Goal: Transaction & Acquisition: Book appointment/travel/reservation

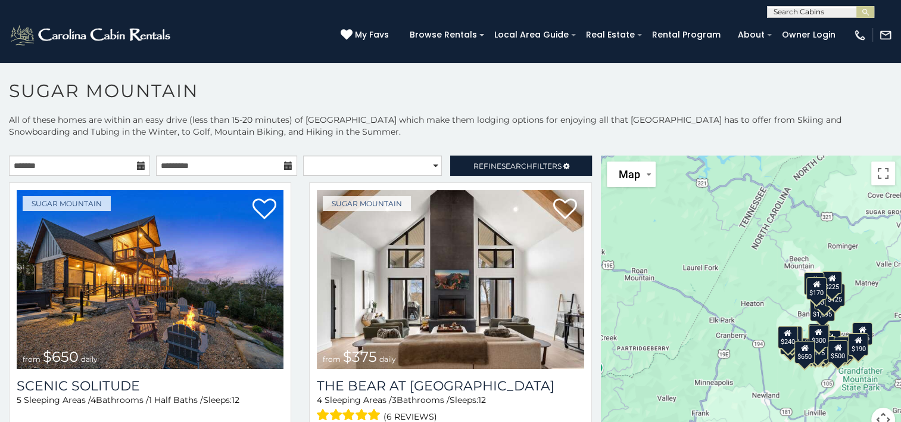
click at [138, 167] on icon at bounding box center [141, 165] width 8 height 8
click at [114, 167] on input "text" at bounding box center [79, 165] width 141 height 20
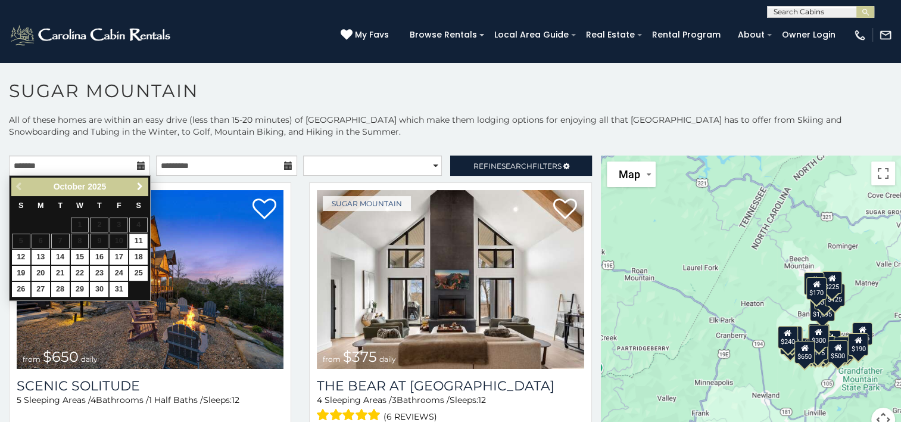
click at [141, 185] on span "Next" at bounding box center [140, 187] width 10 height 10
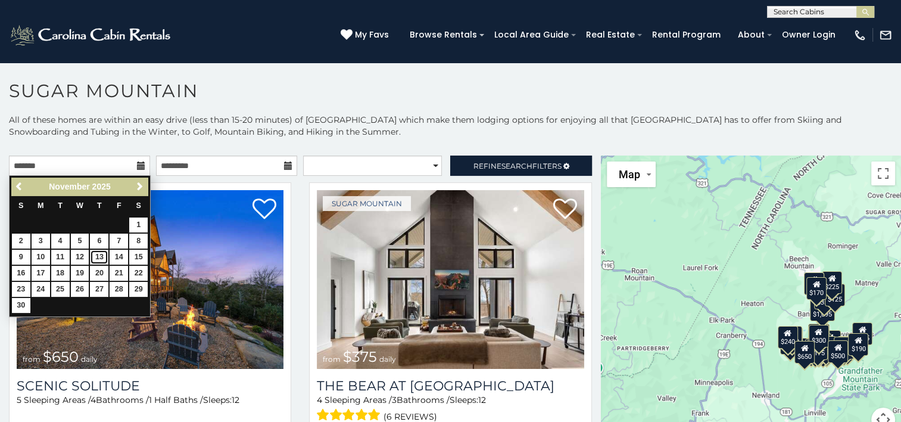
click at [98, 254] on link "13" at bounding box center [99, 257] width 18 height 15
type input "**********"
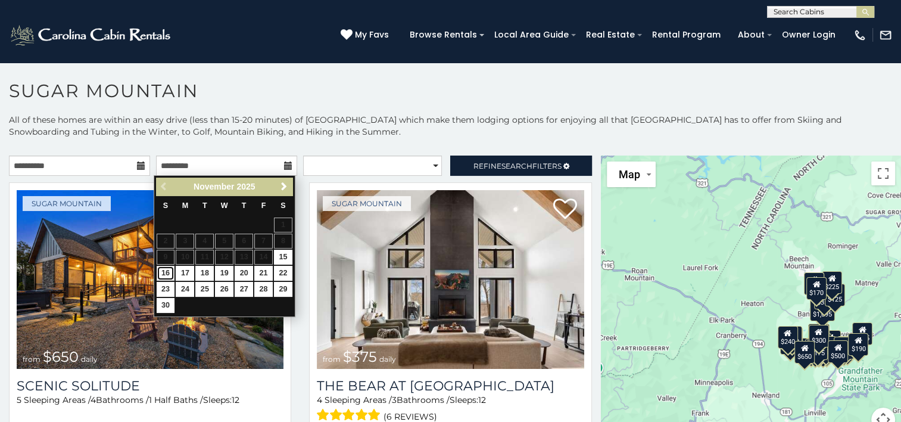
click at [169, 273] on link "16" at bounding box center [166, 273] width 18 height 15
type input "**********"
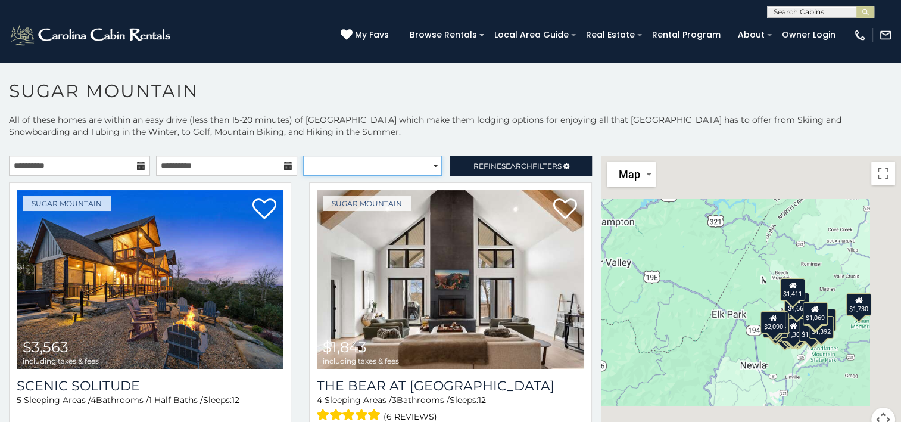
click at [414, 161] on select "**********" at bounding box center [372, 165] width 139 height 20
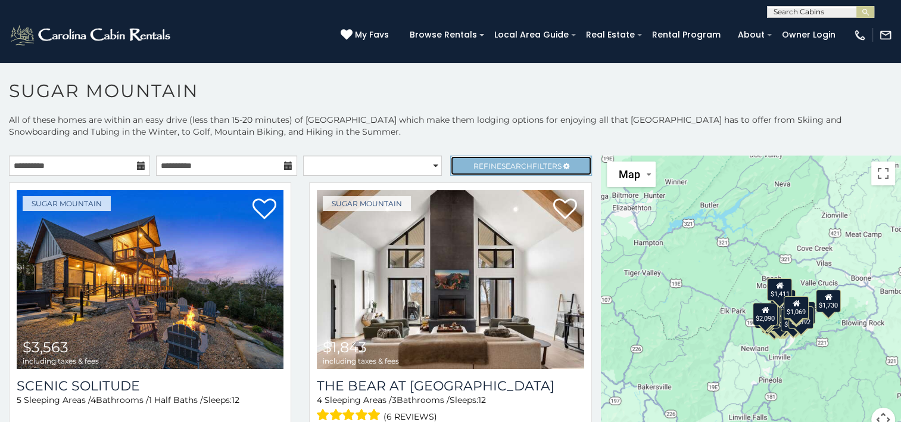
click at [488, 162] on span "Refine Search Filters" at bounding box center [518, 165] width 88 height 9
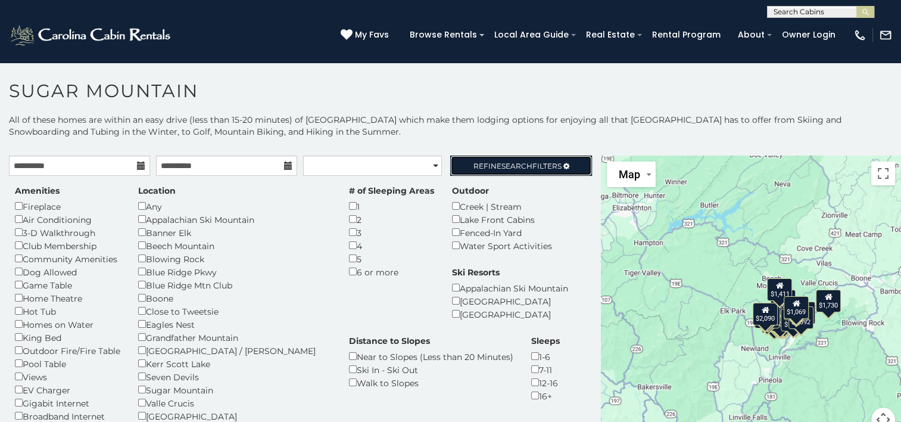
scroll to position [60, 0]
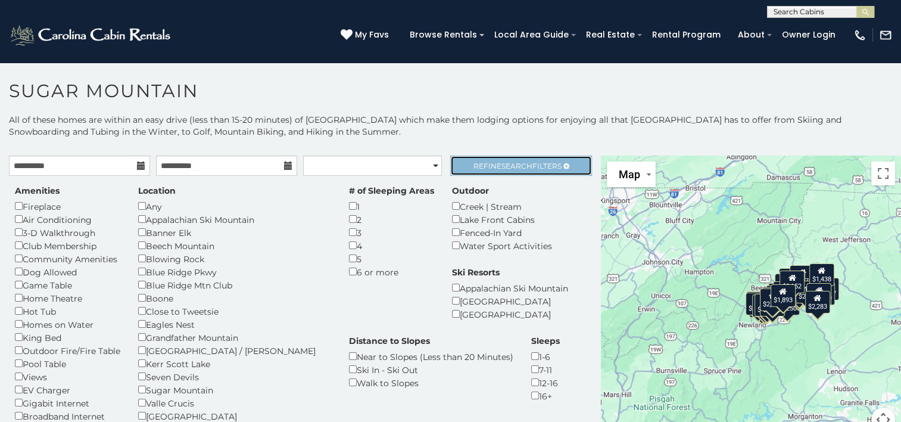
click at [539, 164] on span "Refine Search Filters" at bounding box center [518, 165] width 88 height 9
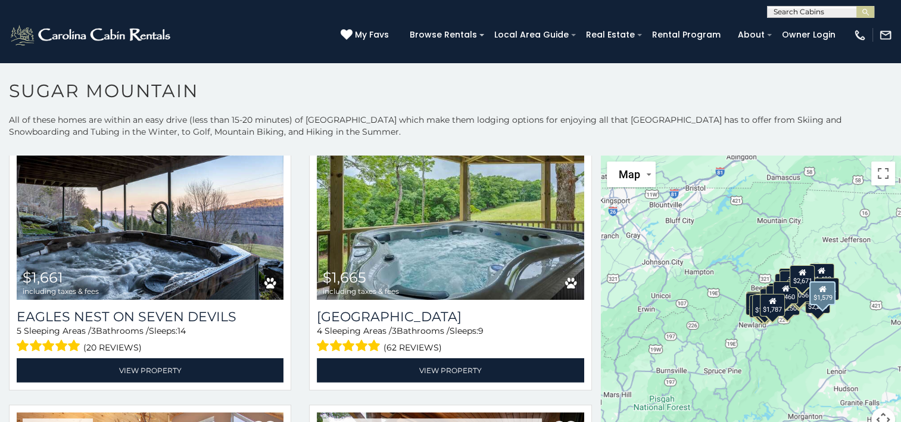
scroll to position [3574, 0]
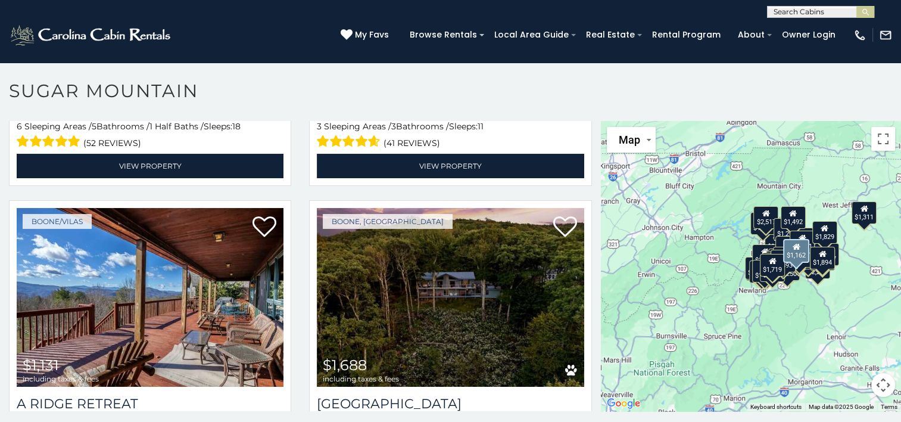
scroll to position [5548, 0]
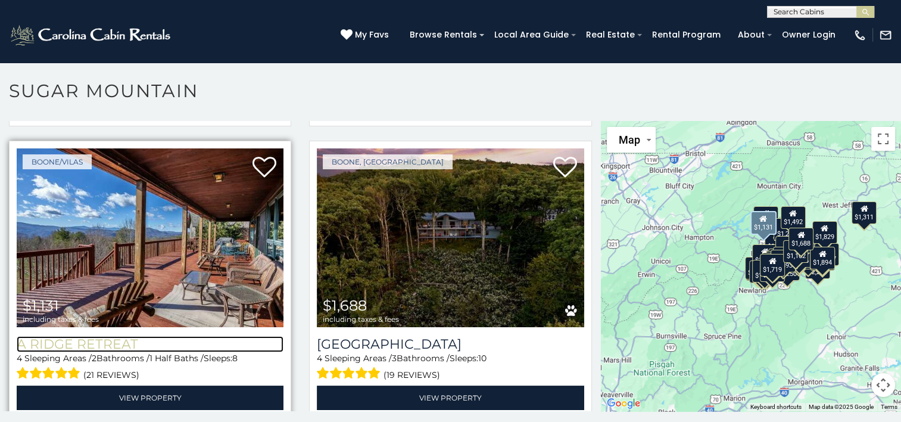
click at [77, 336] on h3 "A Ridge Retreat" at bounding box center [150, 344] width 267 height 16
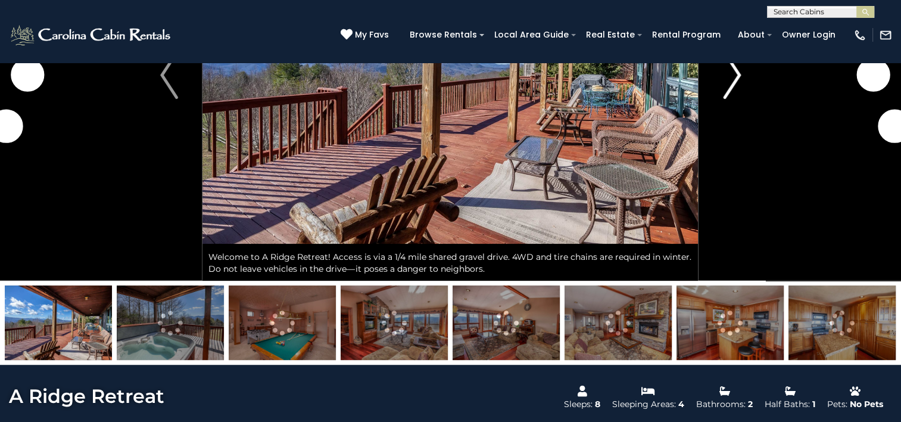
scroll to position [298, 0]
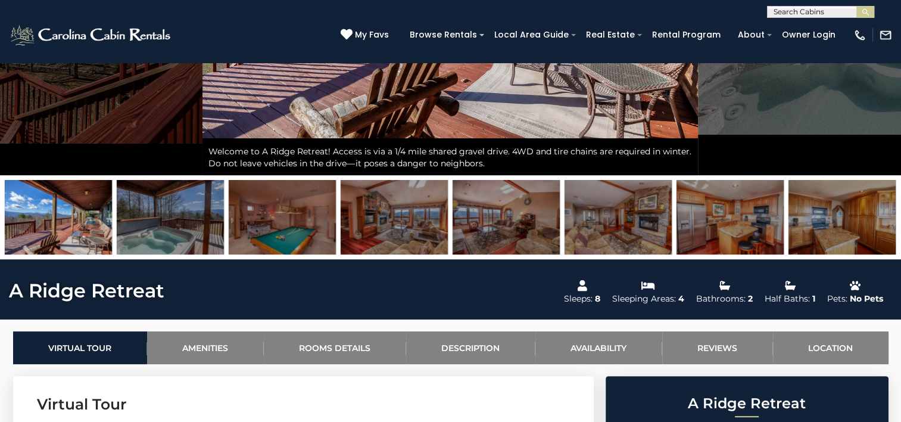
click at [401, 235] on img at bounding box center [394, 217] width 107 height 74
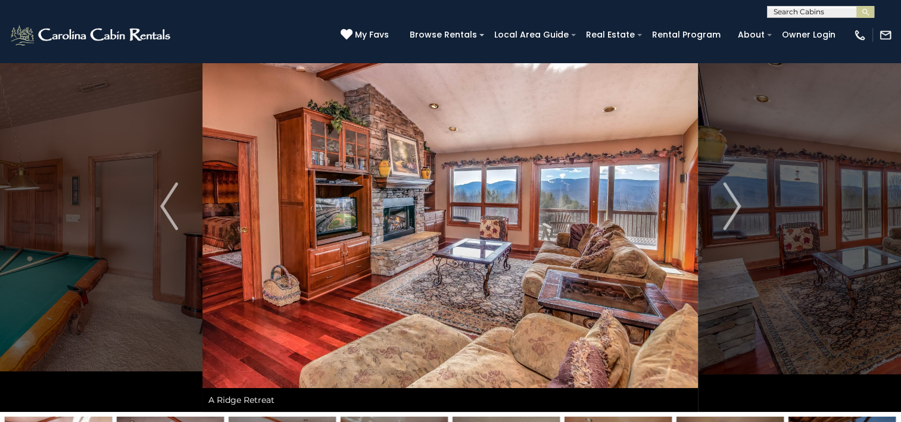
scroll to position [60, 0]
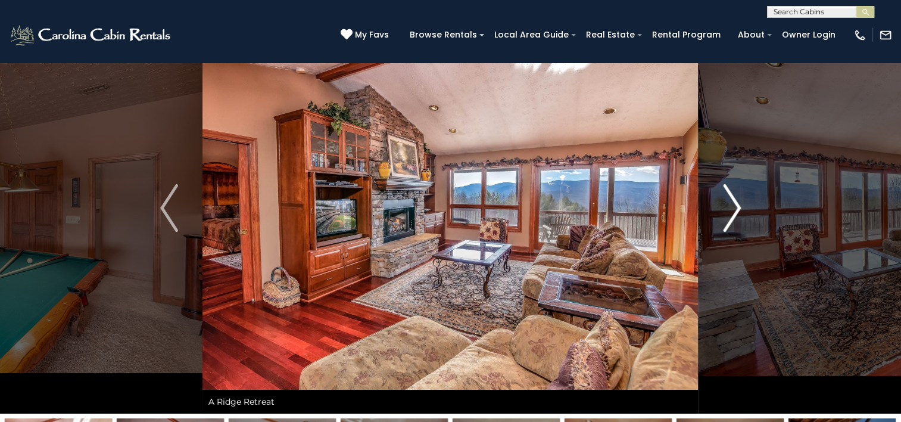
click at [734, 218] on img "Next" at bounding box center [732, 208] width 18 height 48
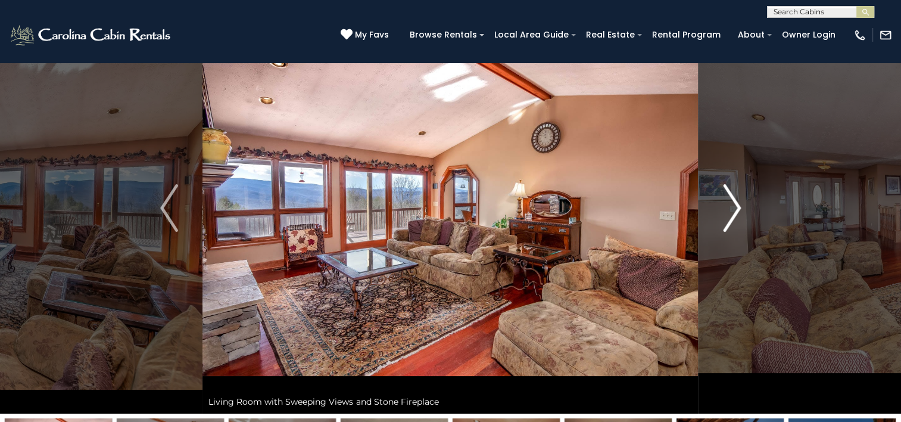
click at [734, 218] on img "Next" at bounding box center [732, 208] width 18 height 48
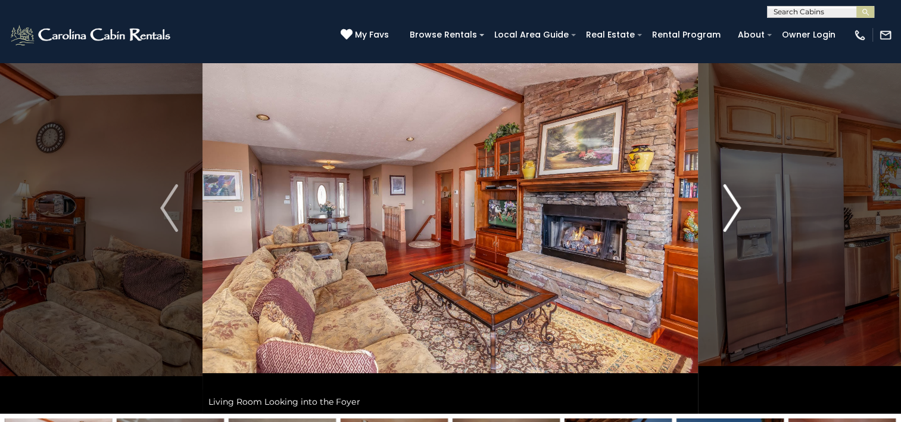
click at [734, 218] on img "Next" at bounding box center [732, 208] width 18 height 48
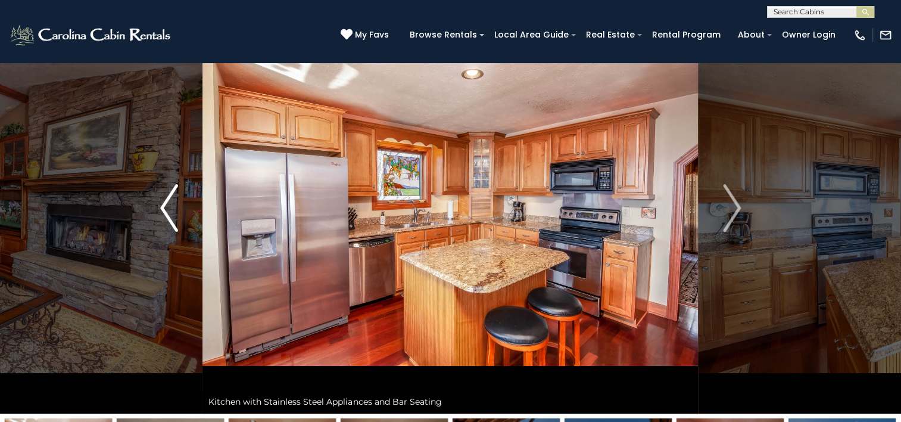
click at [167, 215] on img "Previous" at bounding box center [169, 208] width 18 height 48
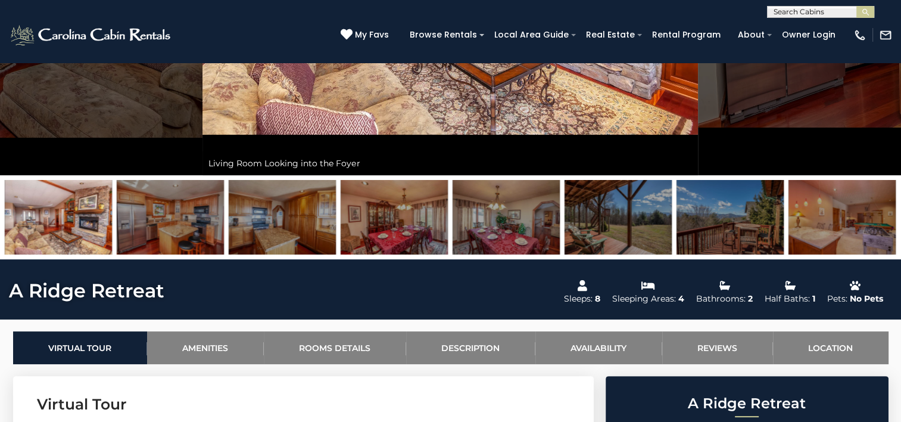
scroll to position [0, 0]
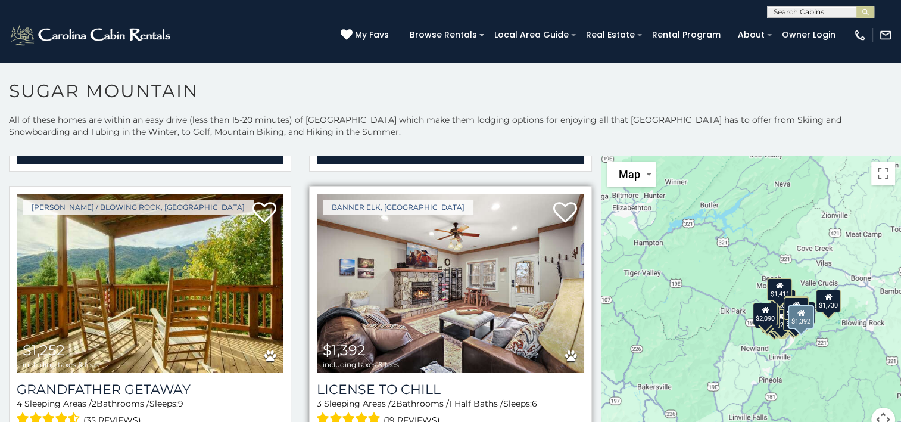
scroll to position [2681, 0]
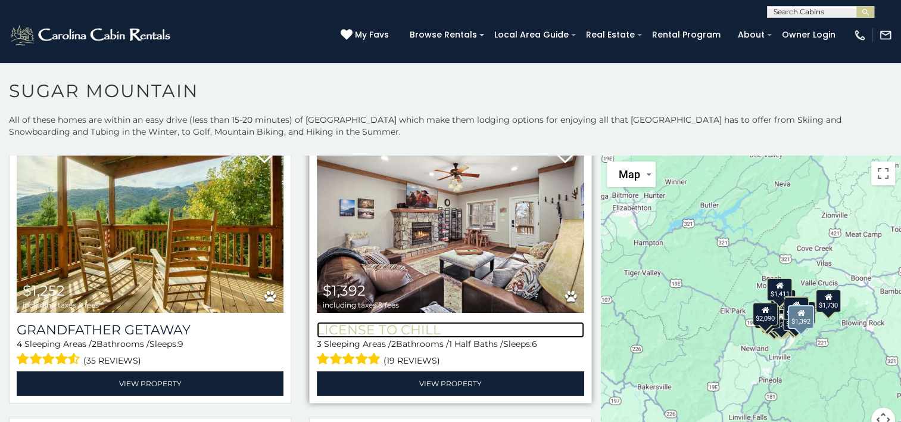
click at [377, 322] on h3 "License to Chill" at bounding box center [450, 330] width 267 height 16
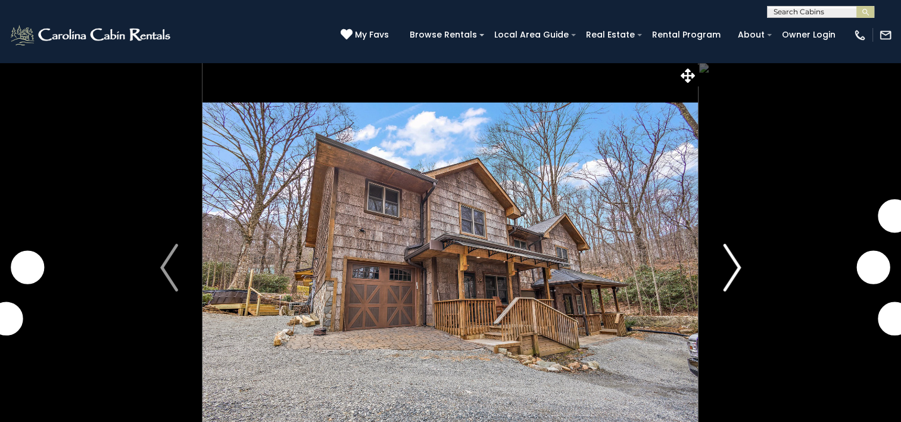
click at [726, 277] on img "Next" at bounding box center [732, 268] width 18 height 48
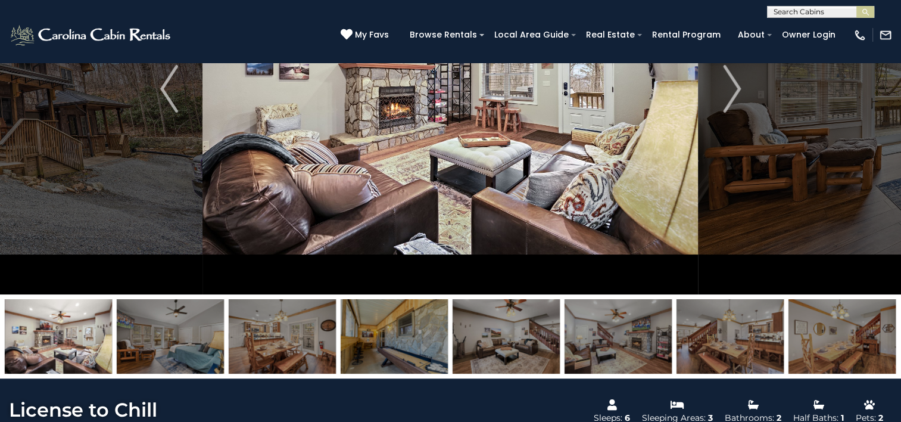
scroll to position [238, 0]
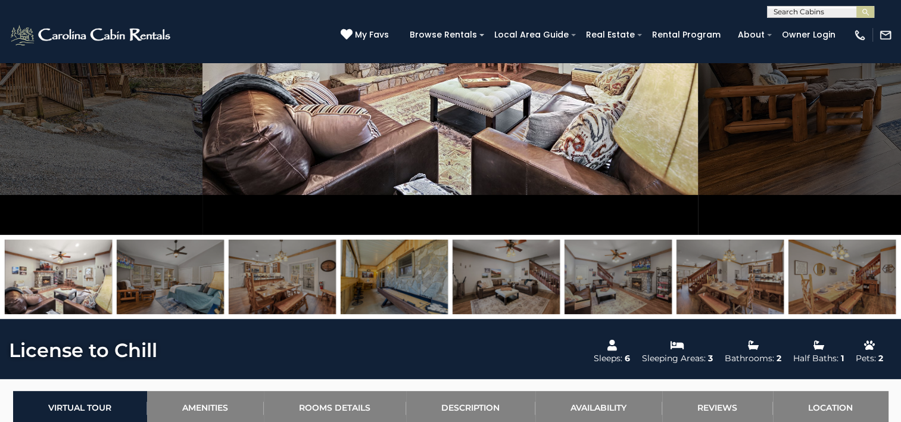
click at [181, 303] on img at bounding box center [170, 276] width 107 height 74
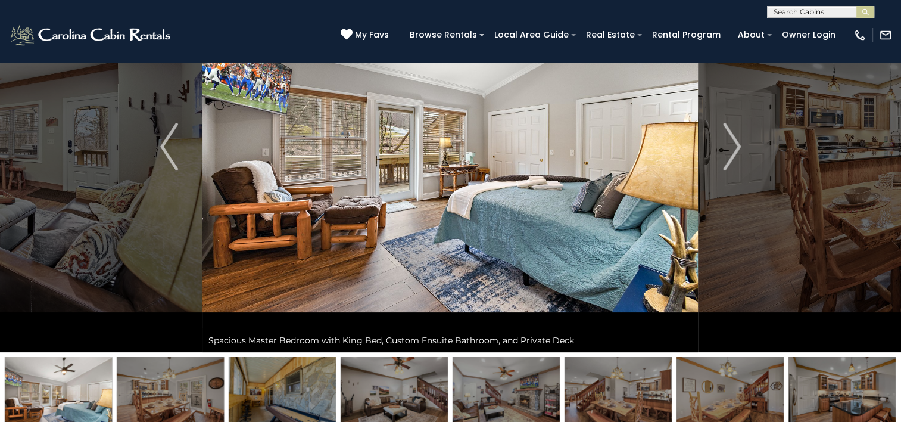
scroll to position [119, 0]
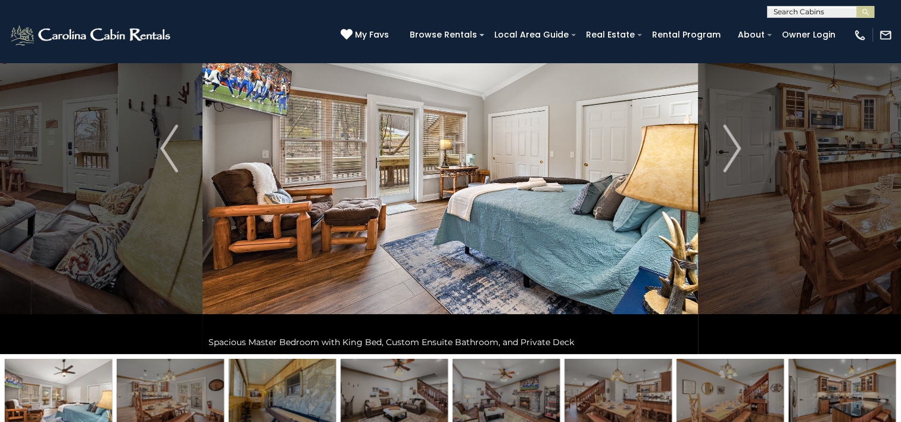
click at [279, 392] on img at bounding box center [282, 396] width 107 height 74
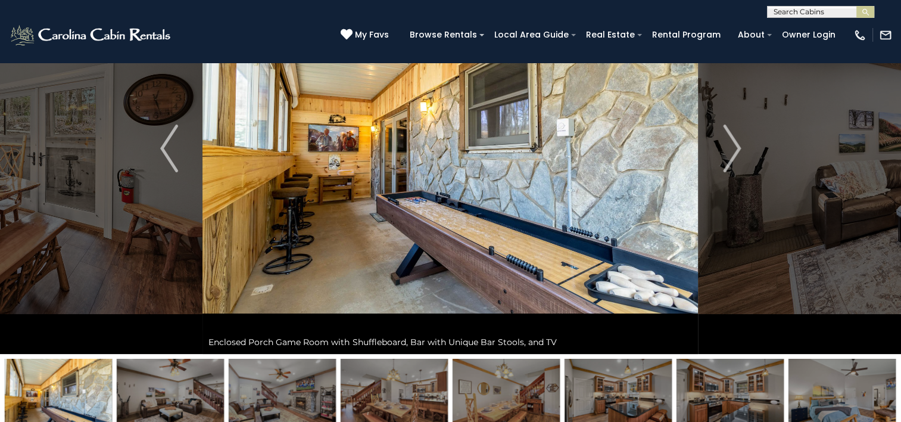
click at [379, 394] on img at bounding box center [394, 396] width 107 height 74
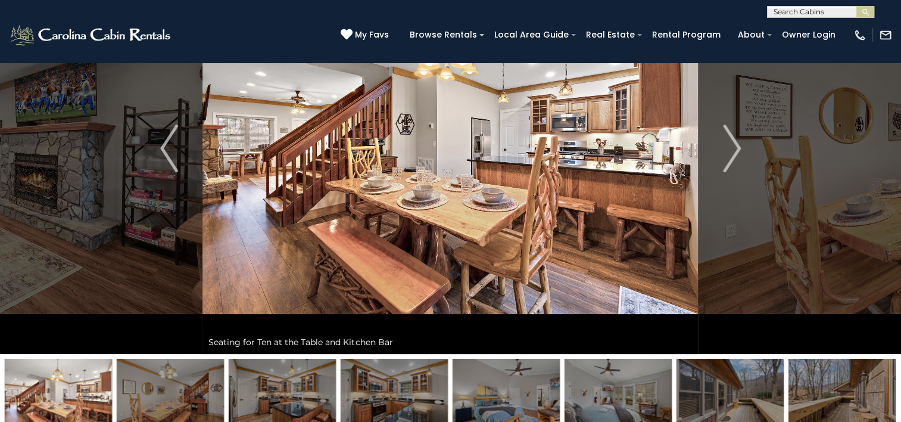
click at [415, 396] on img at bounding box center [394, 396] width 107 height 74
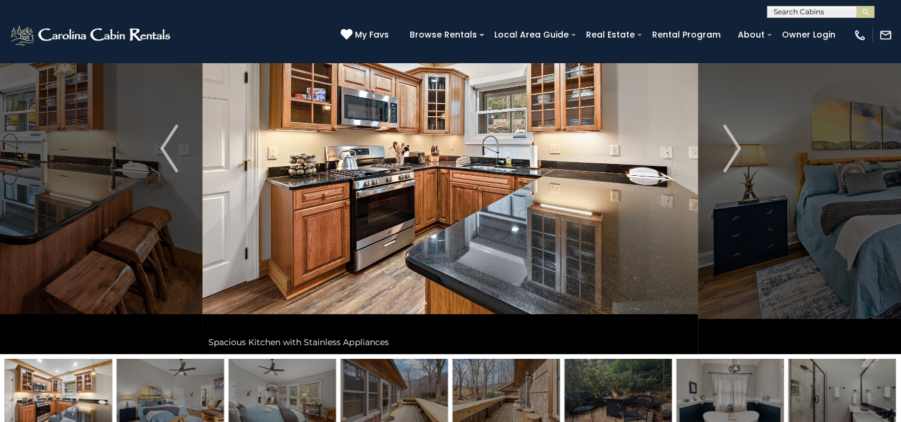
click at [419, 396] on img at bounding box center [394, 396] width 107 height 74
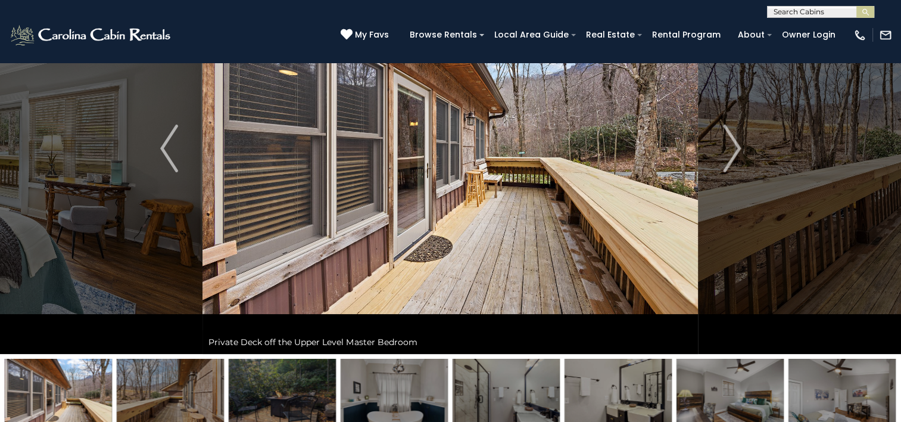
click at [419, 396] on img at bounding box center [394, 396] width 107 height 74
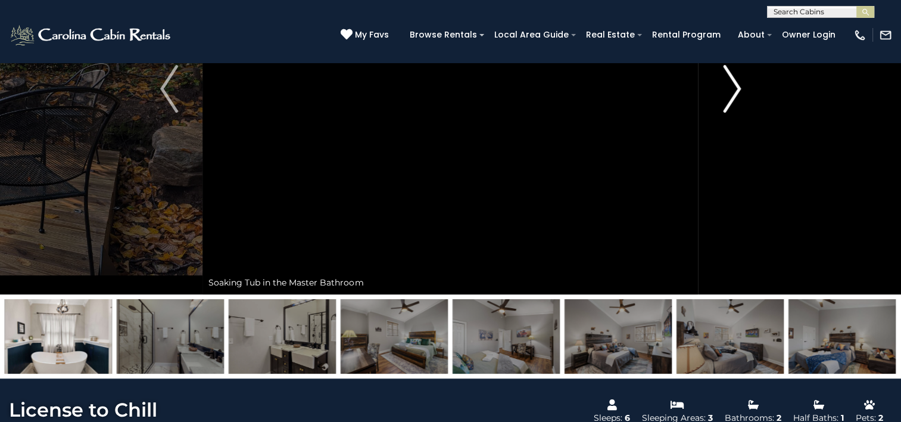
scroll to position [238, 0]
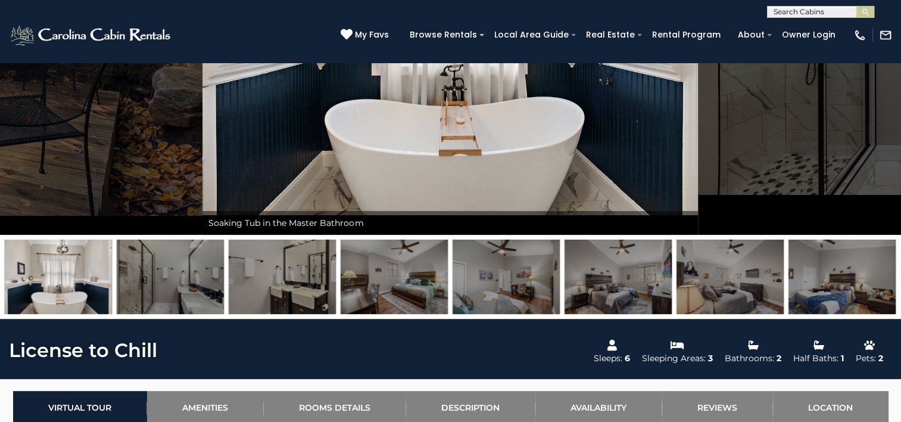
drag, startPoint x: 696, startPoint y: 315, endPoint x: 465, endPoint y: 310, distance: 231.8
click at [465, 310] on div at bounding box center [450, 277] width 901 height 84
click at [592, 293] on img at bounding box center [618, 276] width 107 height 74
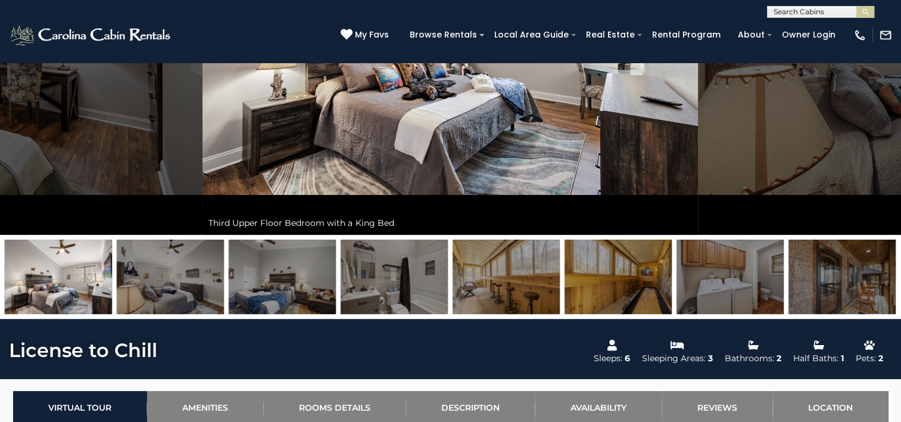
click at [480, 298] on img at bounding box center [506, 276] width 107 height 74
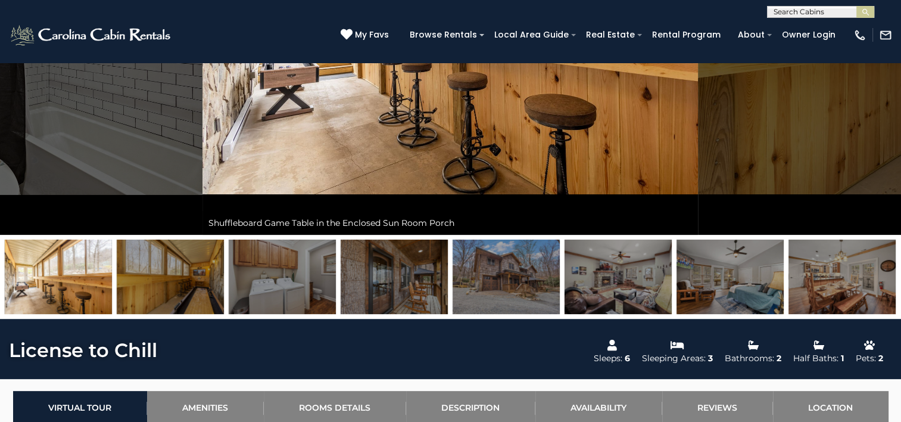
click at [524, 288] on img at bounding box center [506, 276] width 107 height 74
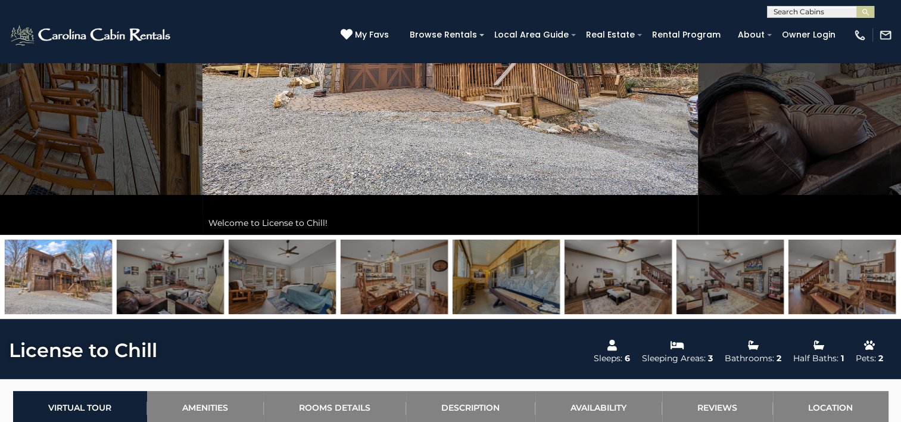
click at [524, 288] on img at bounding box center [506, 276] width 107 height 74
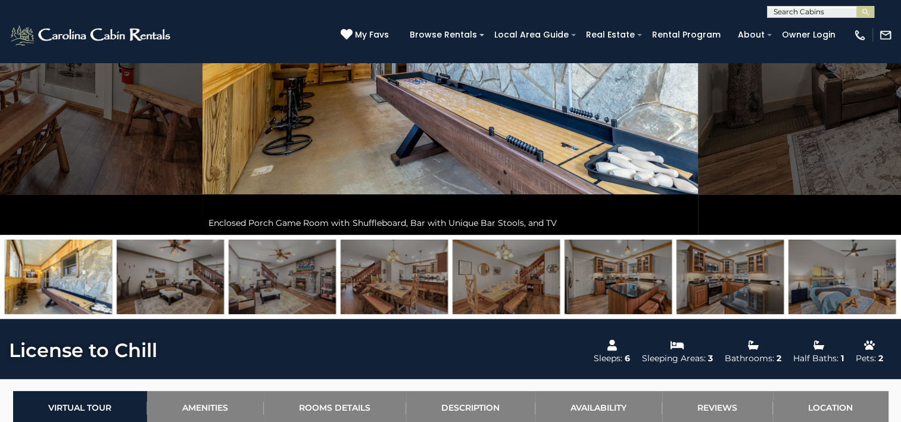
click at [524, 288] on img at bounding box center [506, 276] width 107 height 74
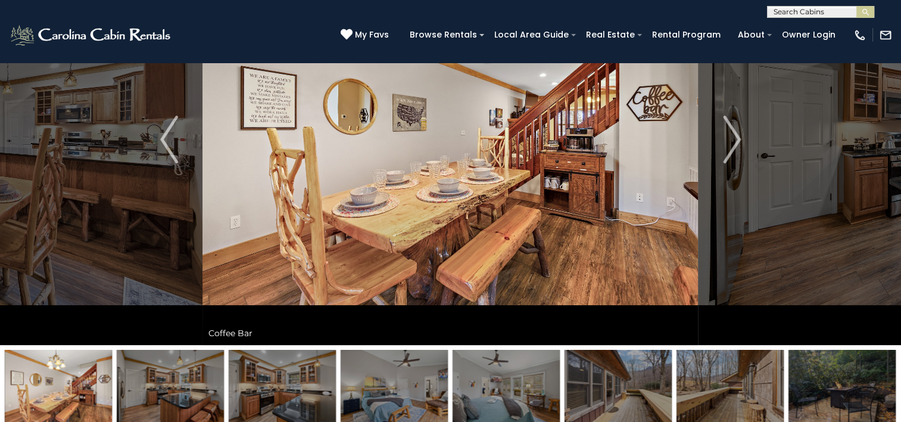
scroll to position [0, 0]
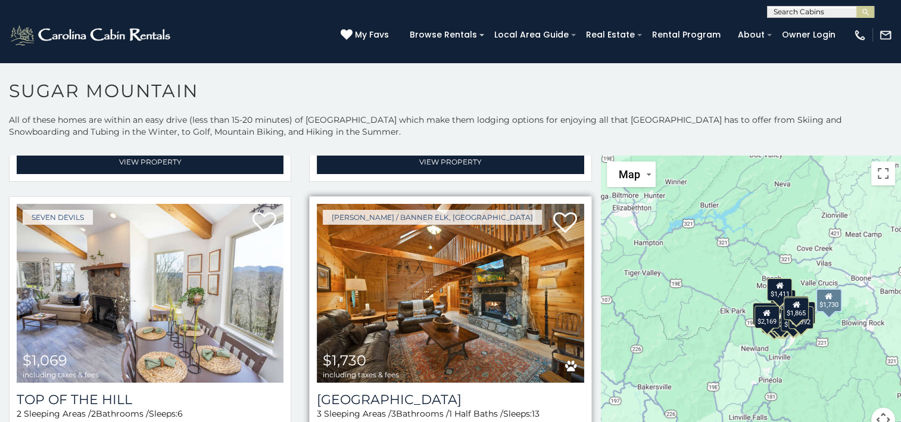
scroll to position [35, 0]
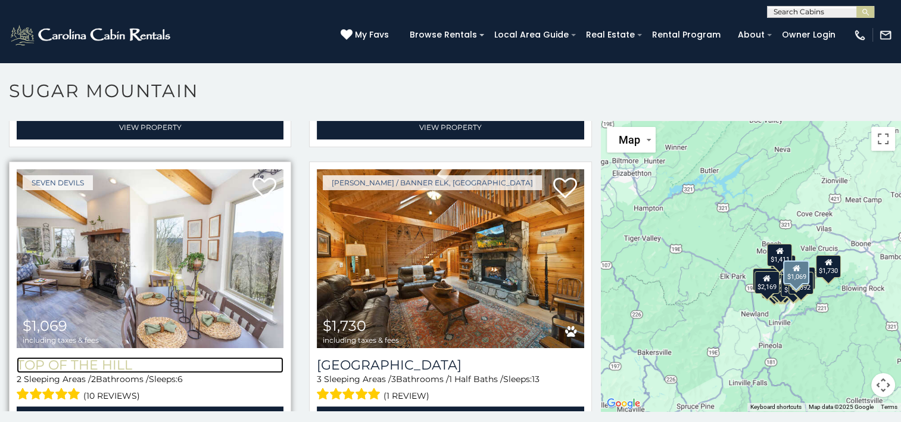
click at [77, 357] on h3 "Top Of The Hill" at bounding box center [150, 365] width 267 height 16
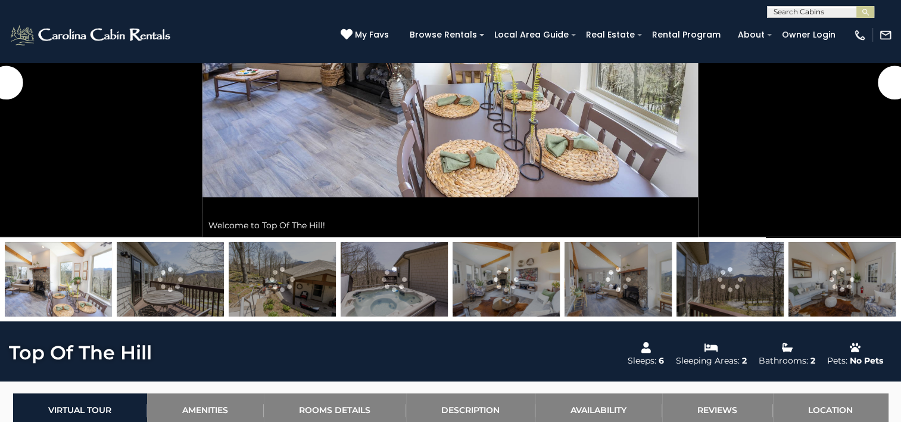
scroll to position [238, 0]
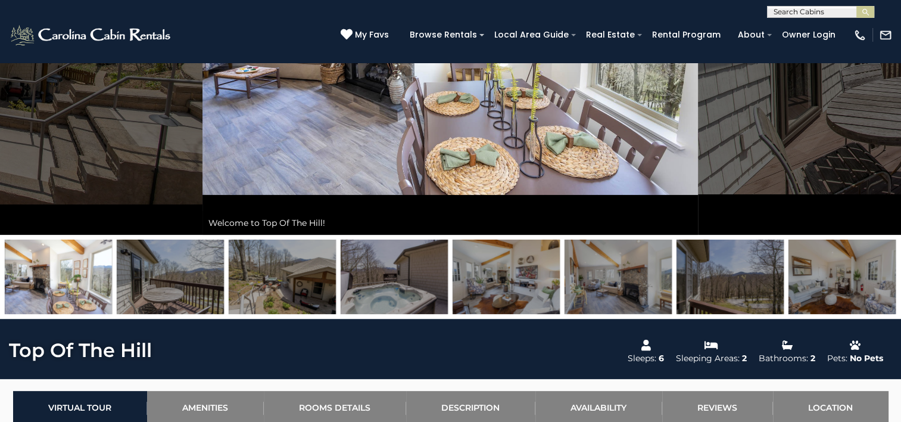
click at [367, 295] on img at bounding box center [394, 276] width 107 height 74
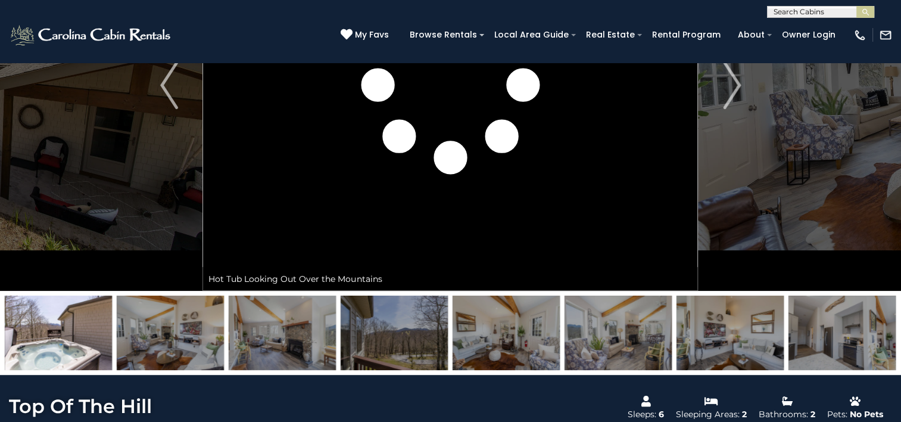
scroll to position [60, 0]
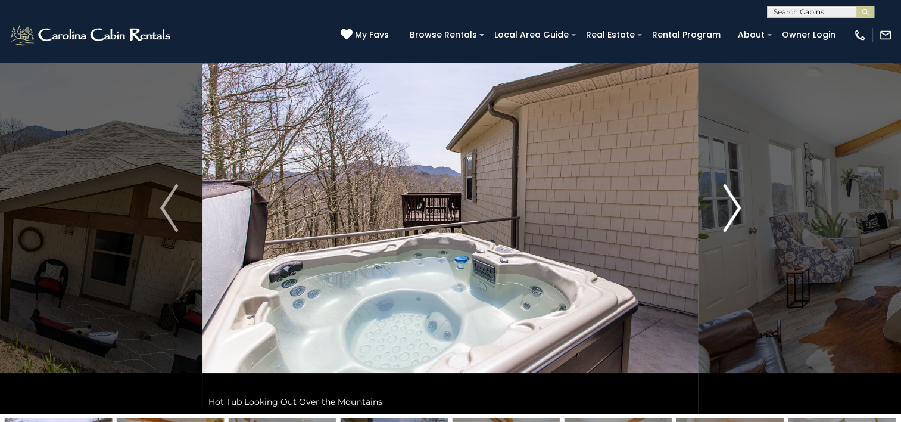
click at [736, 221] on img "Next" at bounding box center [732, 208] width 18 height 48
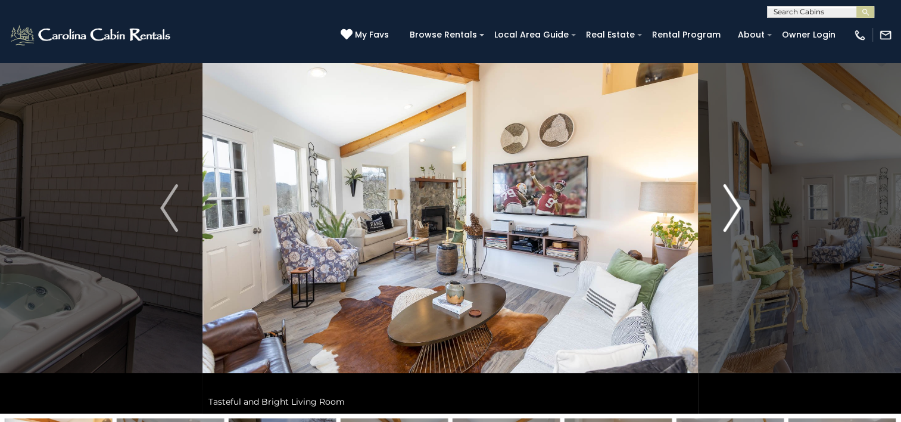
click at [736, 221] on img "Next" at bounding box center [732, 208] width 18 height 48
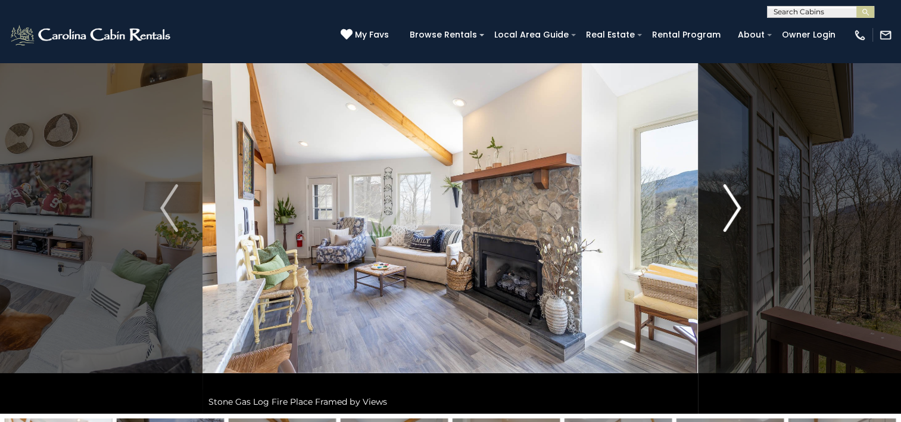
click at [736, 221] on img "Next" at bounding box center [732, 208] width 18 height 48
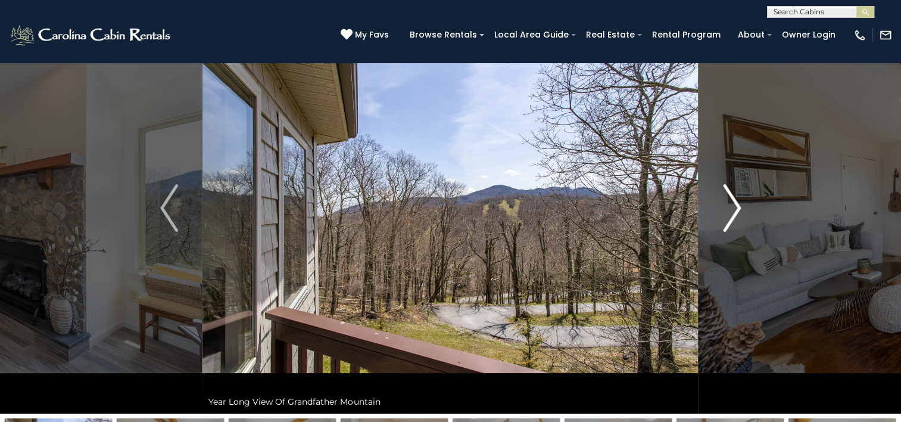
click at [736, 221] on img "Next" at bounding box center [732, 208] width 18 height 48
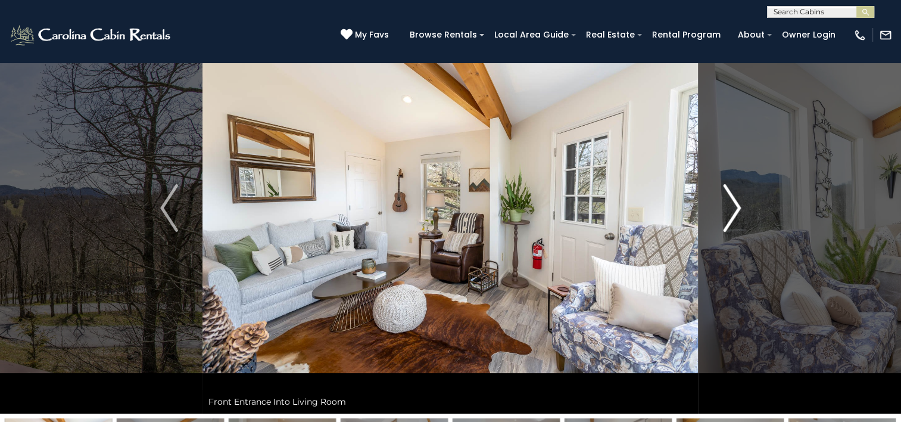
click at [736, 221] on img "Next" at bounding box center [732, 208] width 18 height 48
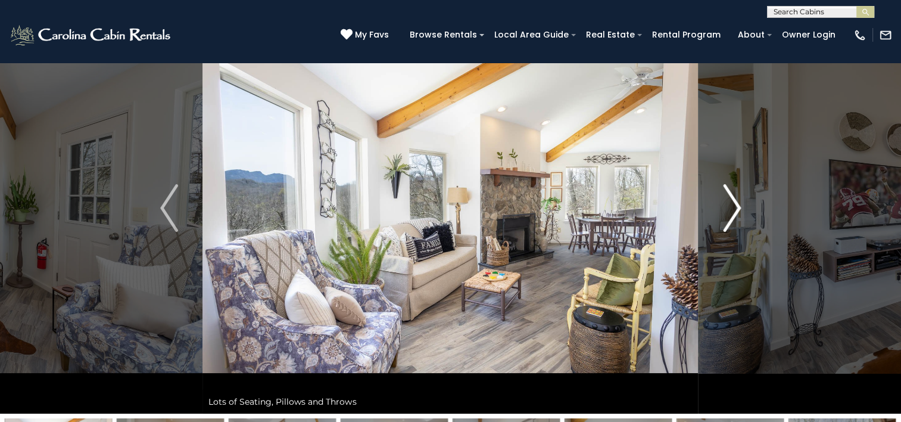
click at [736, 221] on img "Next" at bounding box center [732, 208] width 18 height 48
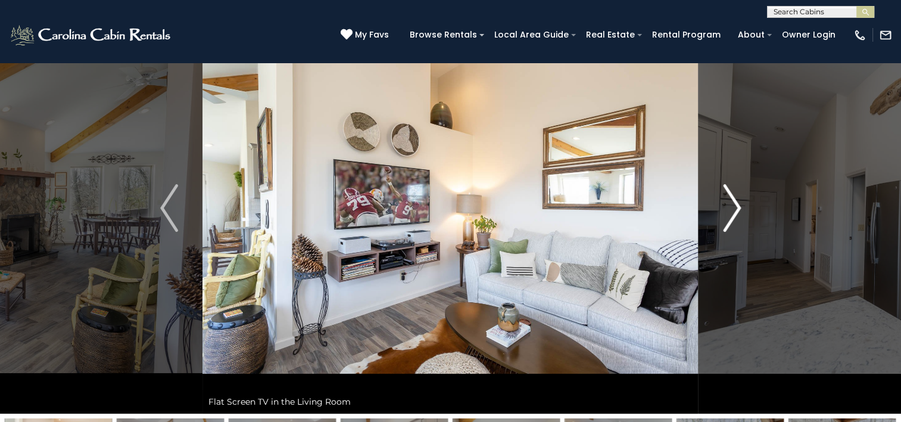
click at [736, 221] on img "Next" at bounding box center [732, 208] width 18 height 48
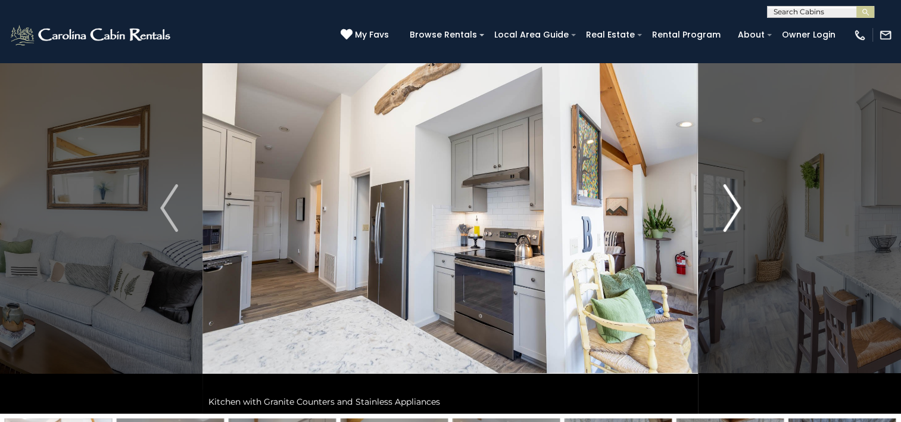
click at [736, 221] on img "Next" at bounding box center [732, 208] width 18 height 48
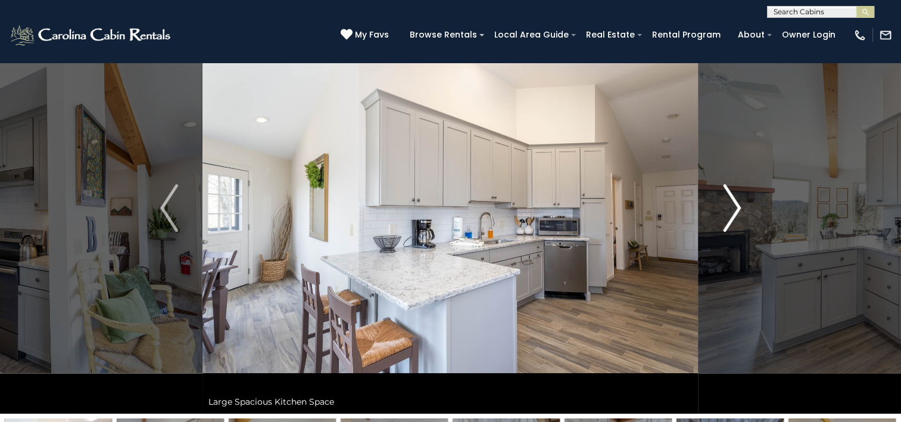
click at [736, 221] on img "Next" at bounding box center [732, 208] width 18 height 48
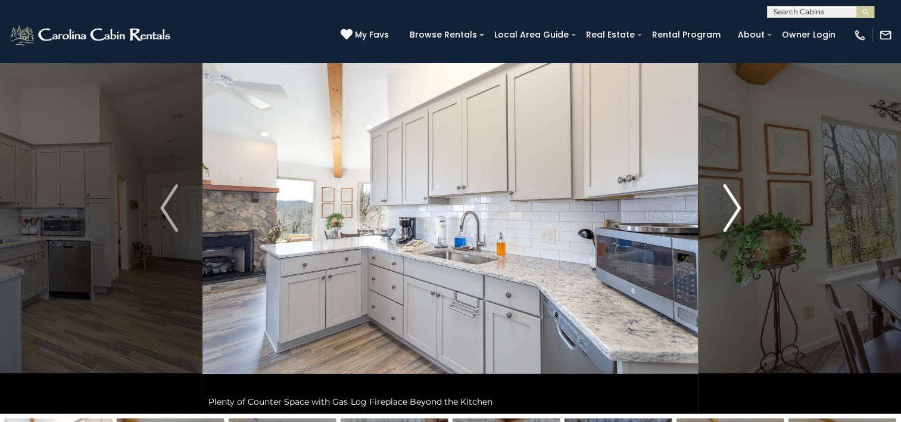
click at [736, 221] on img "Next" at bounding box center [732, 208] width 18 height 48
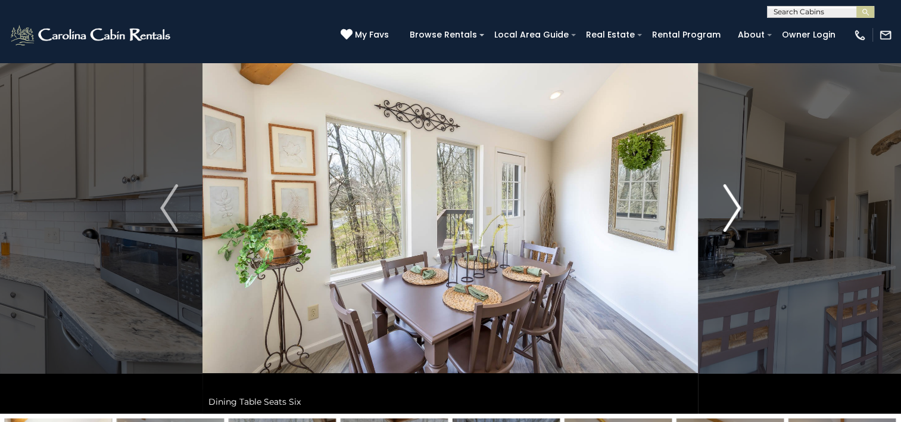
click at [736, 221] on img "Next" at bounding box center [732, 208] width 18 height 48
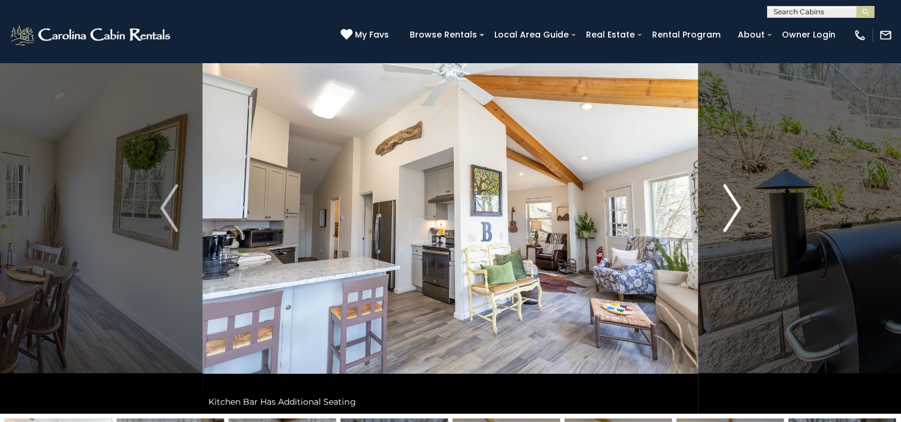
click at [736, 221] on img "Next" at bounding box center [732, 208] width 18 height 48
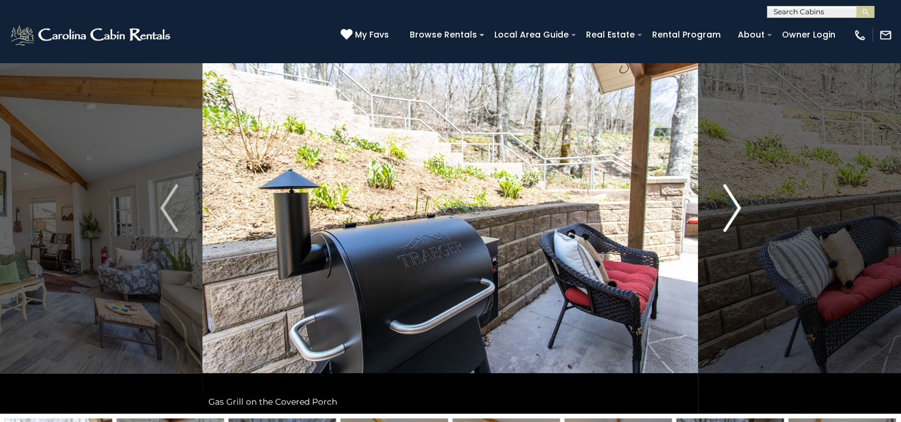
click at [736, 221] on img "Next" at bounding box center [732, 208] width 18 height 48
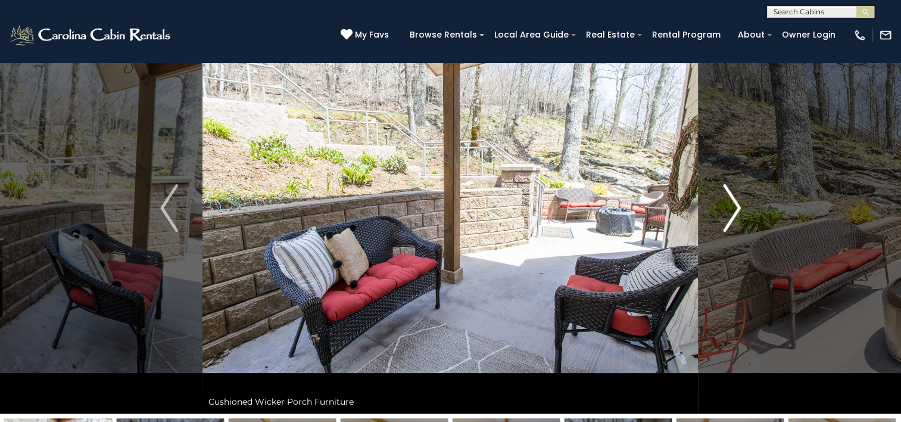
click at [736, 221] on img "Next" at bounding box center [732, 208] width 18 height 48
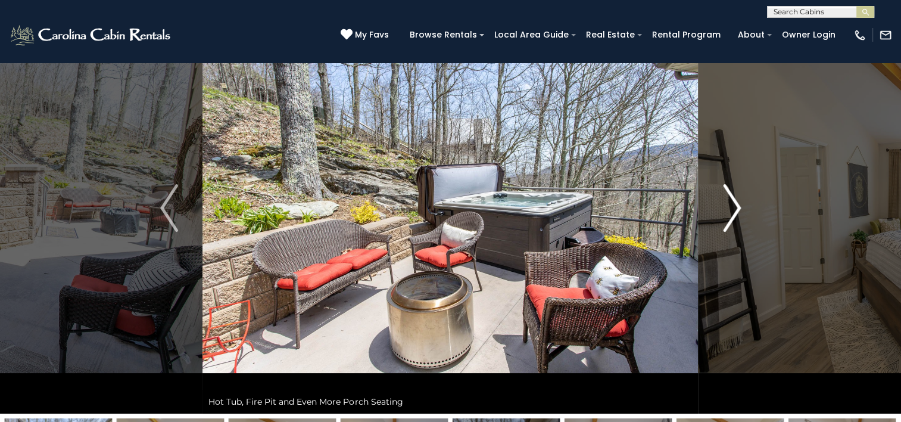
click at [736, 221] on img "Next" at bounding box center [732, 208] width 18 height 48
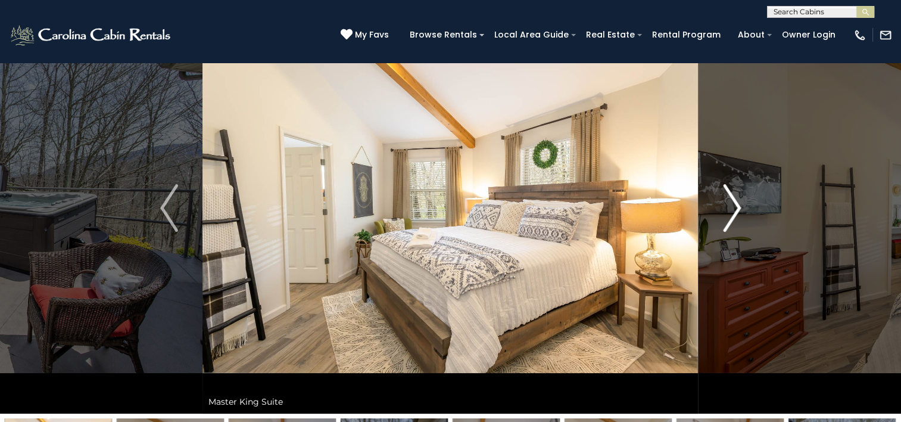
click at [736, 221] on img "Next" at bounding box center [732, 208] width 18 height 48
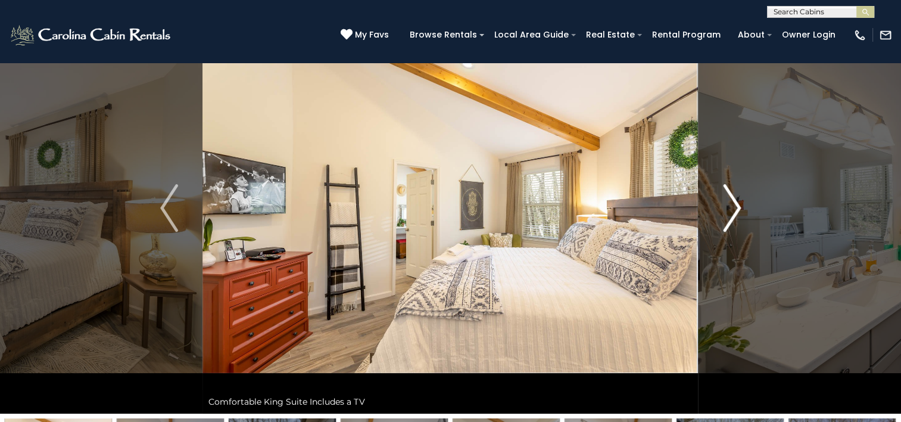
click at [736, 221] on img "Next" at bounding box center [732, 208] width 18 height 48
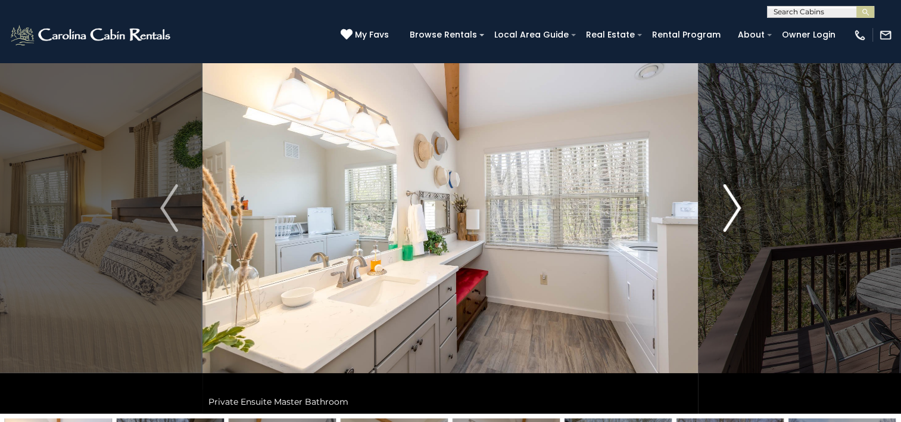
click at [736, 221] on img "Next" at bounding box center [732, 208] width 18 height 48
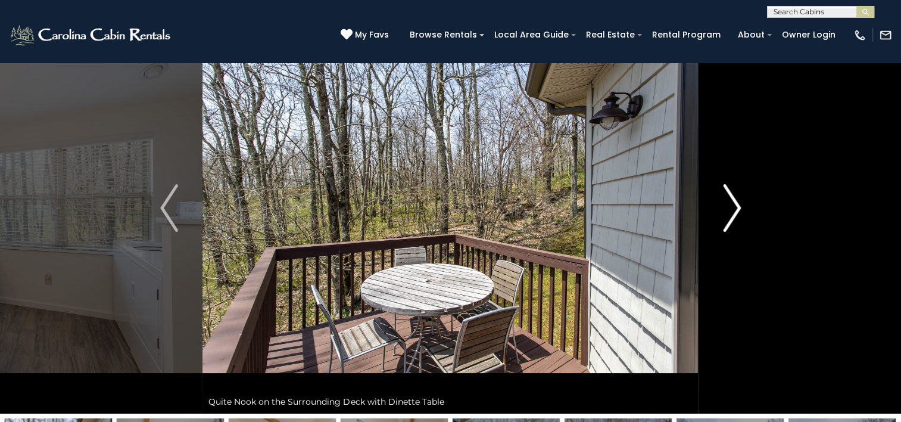
click at [736, 221] on img "Next" at bounding box center [732, 208] width 18 height 48
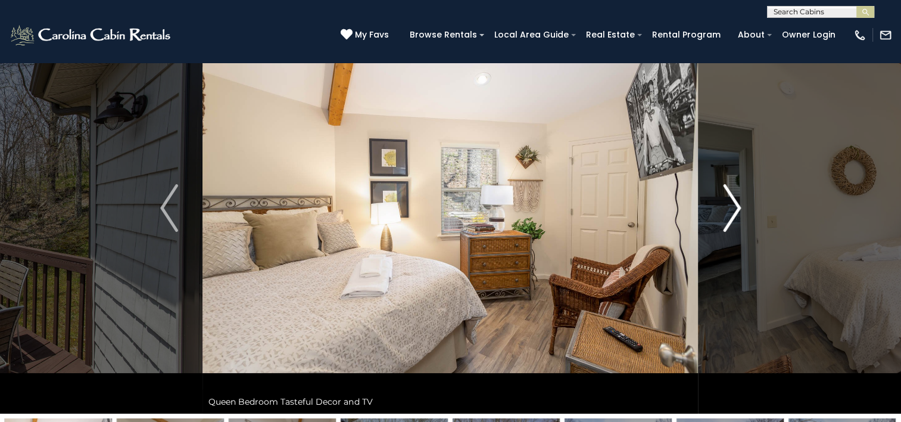
click at [730, 210] on img "Next" at bounding box center [732, 208] width 18 height 48
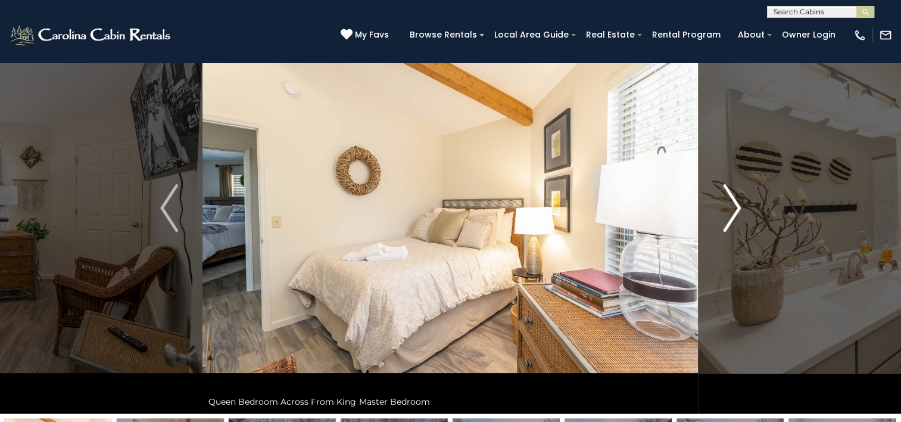
click at [730, 210] on img "Next" at bounding box center [732, 208] width 18 height 48
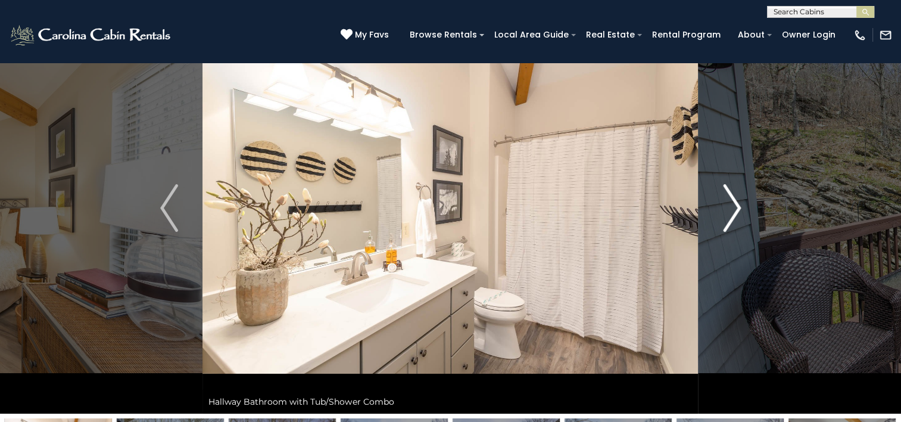
click at [730, 210] on img "Next" at bounding box center [732, 208] width 18 height 48
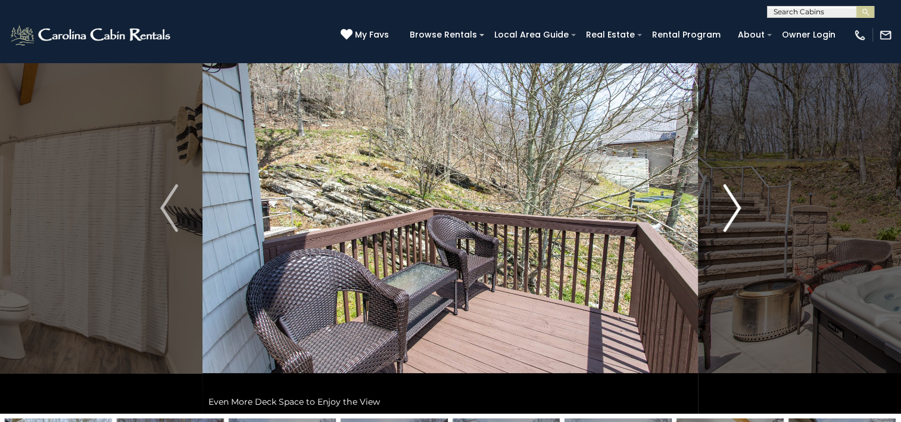
click at [730, 210] on img "Next" at bounding box center [732, 208] width 18 height 48
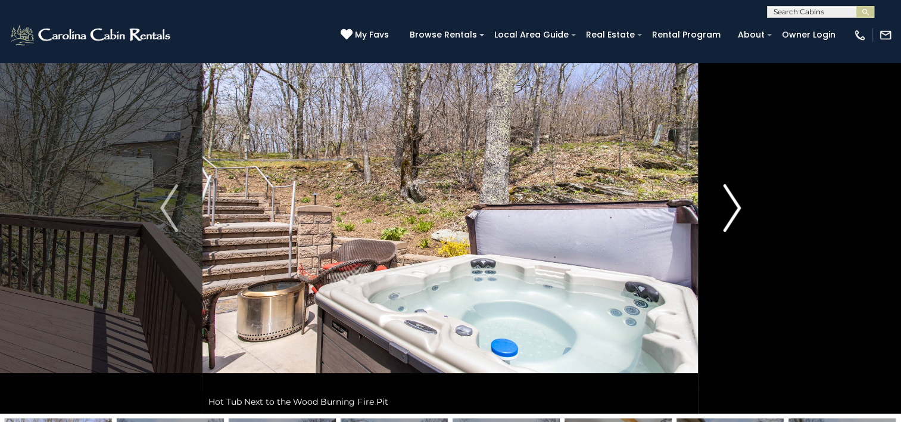
click at [730, 210] on img "Next" at bounding box center [732, 208] width 18 height 48
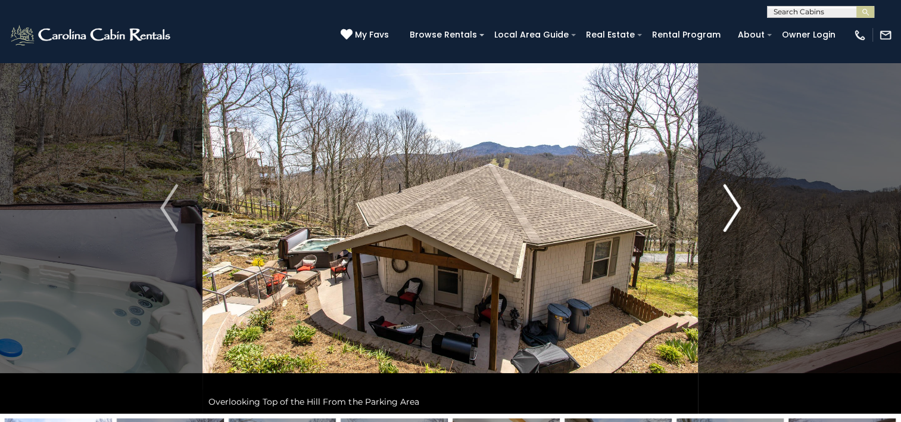
click at [730, 210] on img "Next" at bounding box center [732, 208] width 18 height 48
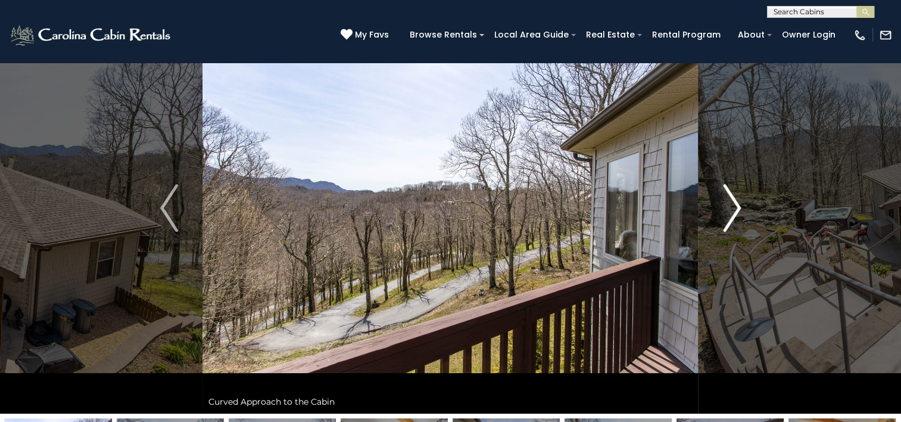
click at [730, 210] on img "Next" at bounding box center [732, 208] width 18 height 48
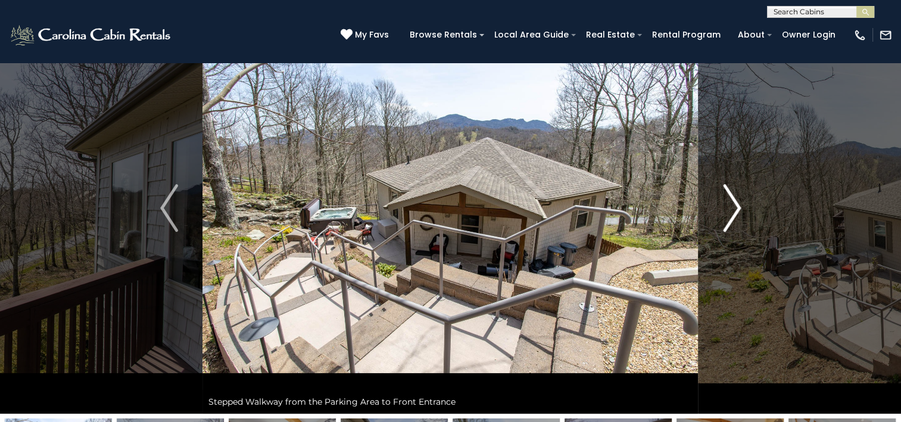
click at [730, 210] on img "Next" at bounding box center [732, 208] width 18 height 48
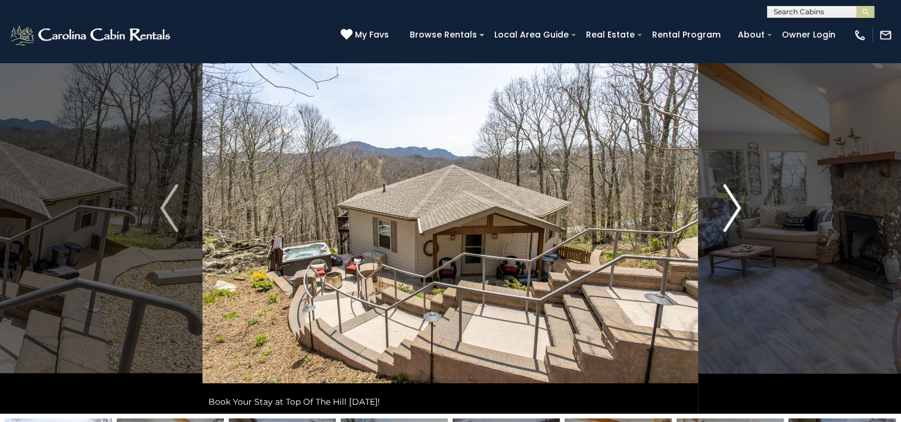
click at [730, 210] on img "Next" at bounding box center [732, 208] width 18 height 48
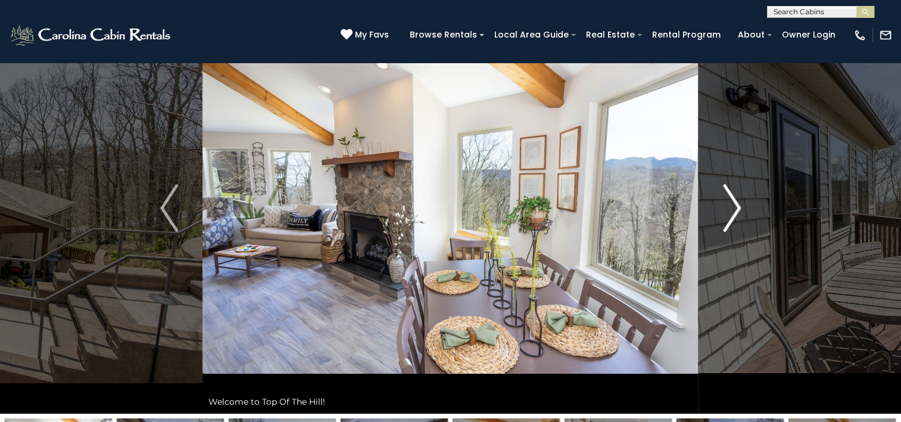
click at [730, 210] on img "Next" at bounding box center [732, 208] width 18 height 48
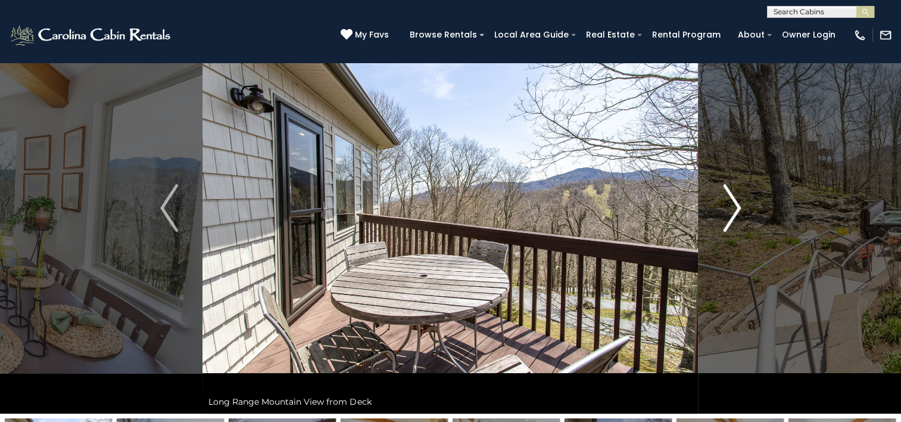
click at [730, 210] on img "Next" at bounding box center [732, 208] width 18 height 48
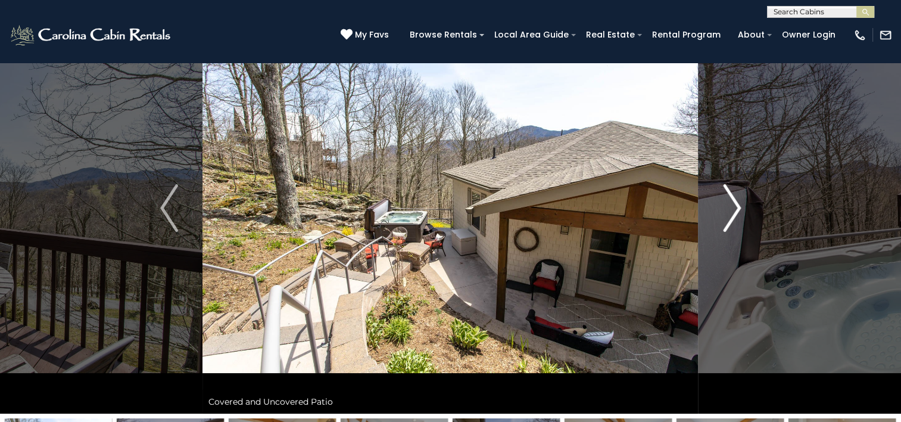
click at [730, 210] on img "Next" at bounding box center [732, 208] width 18 height 48
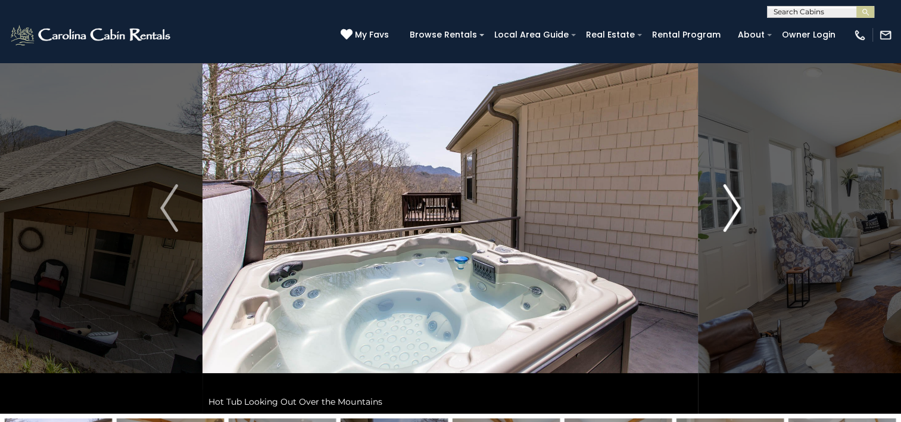
click at [730, 210] on img "Next" at bounding box center [732, 208] width 18 height 48
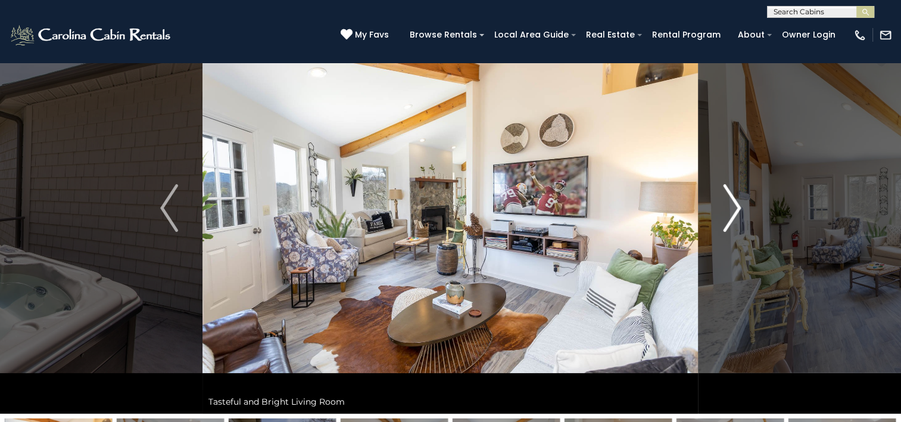
click at [730, 210] on img "Next" at bounding box center [732, 208] width 18 height 48
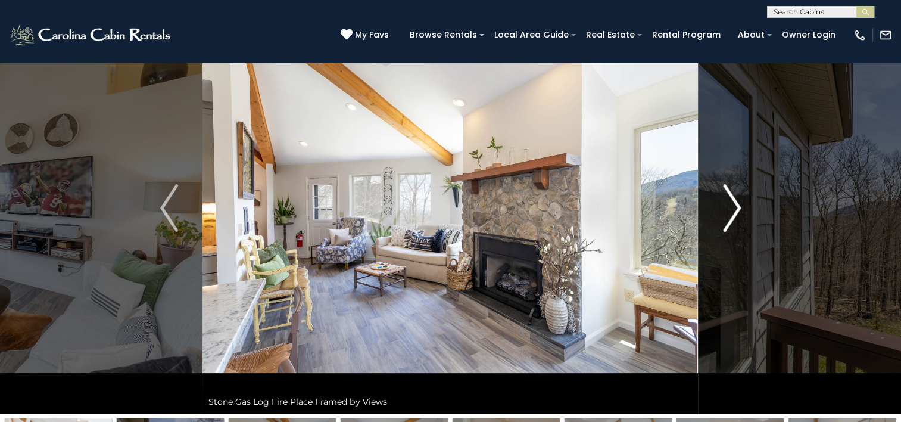
click at [730, 210] on img "Next" at bounding box center [732, 208] width 18 height 48
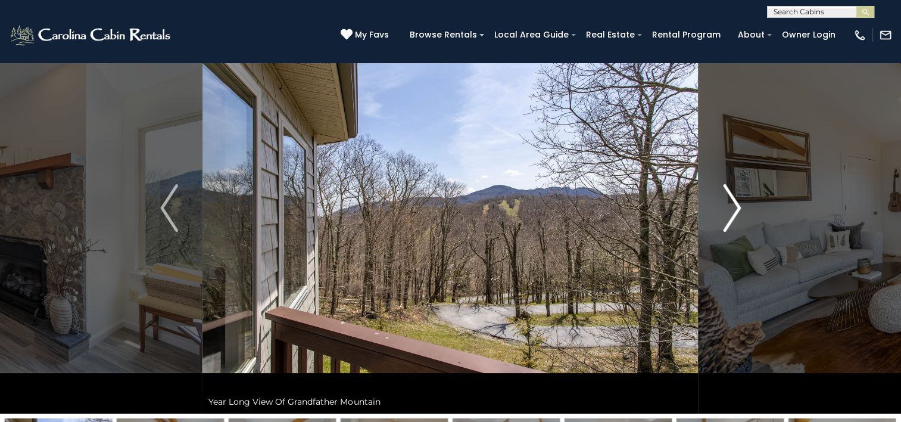
click at [730, 210] on img "Next" at bounding box center [732, 208] width 18 height 48
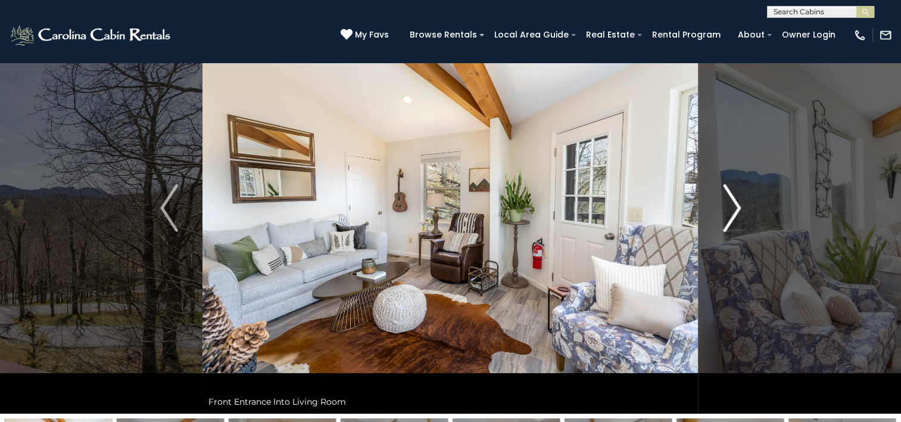
click at [730, 210] on img "Next" at bounding box center [732, 208] width 18 height 48
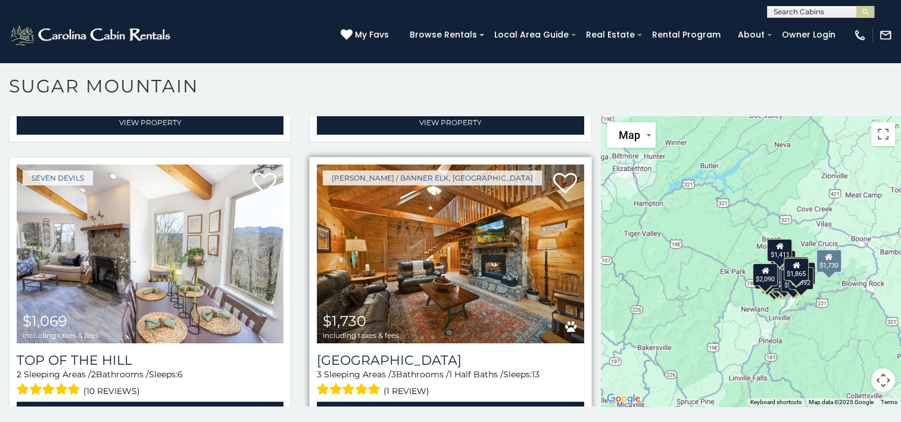
scroll to position [6, 0]
